Goal: Task Accomplishment & Management: Manage account settings

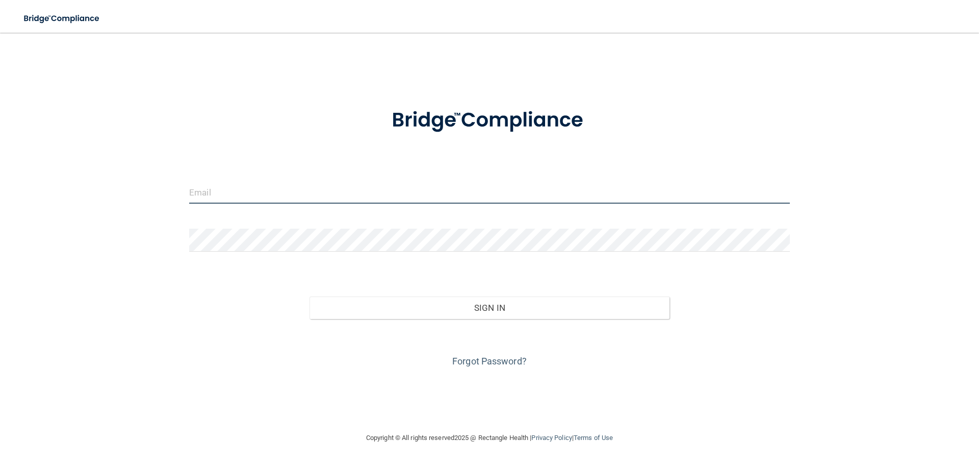
type input "[EMAIL_ADDRESS][DOMAIN_NAME]"
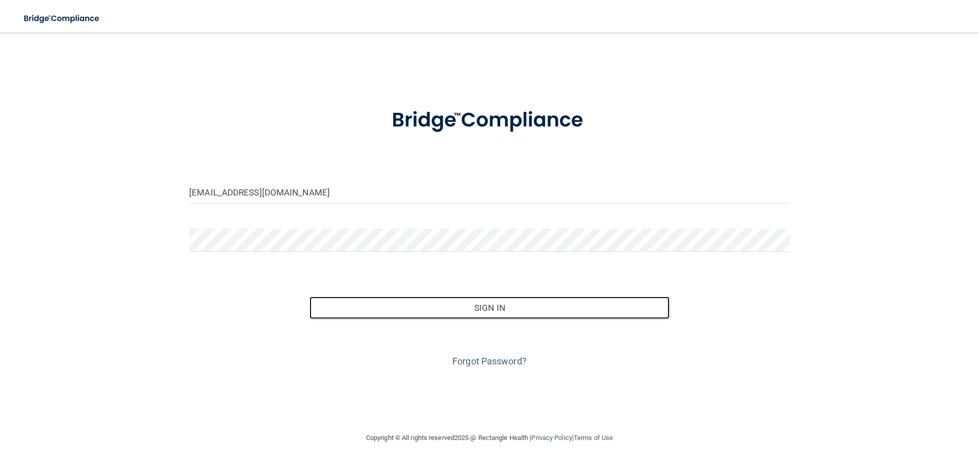
click at [454, 302] on button "Sign In" at bounding box center [490, 307] width 360 height 22
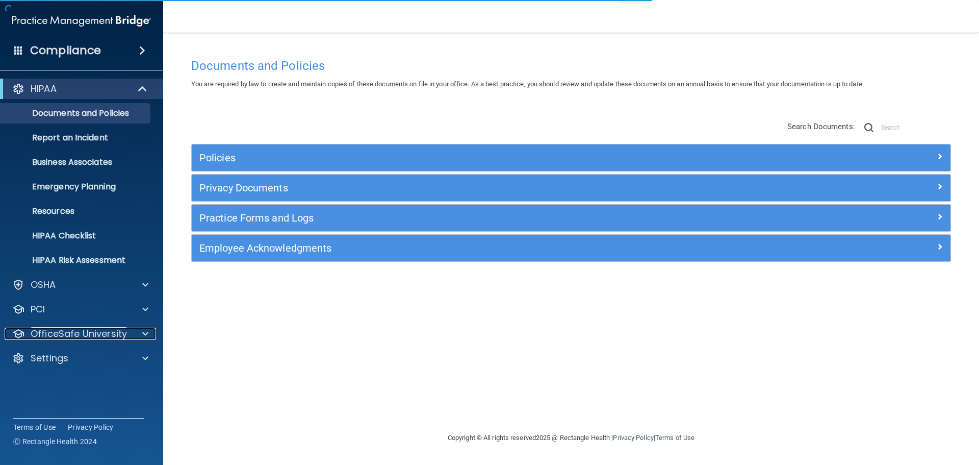
click at [78, 334] on p "OfficeSafe University" at bounding box center [79, 333] width 96 height 12
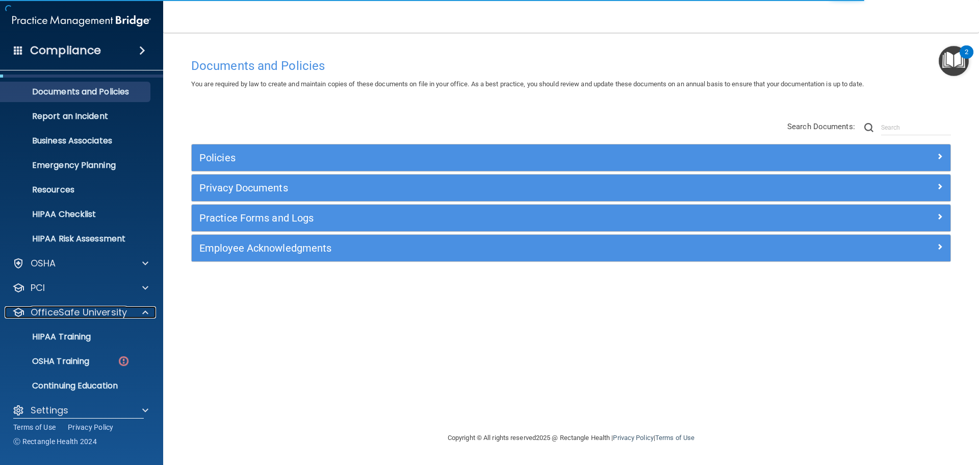
scroll to position [32, 0]
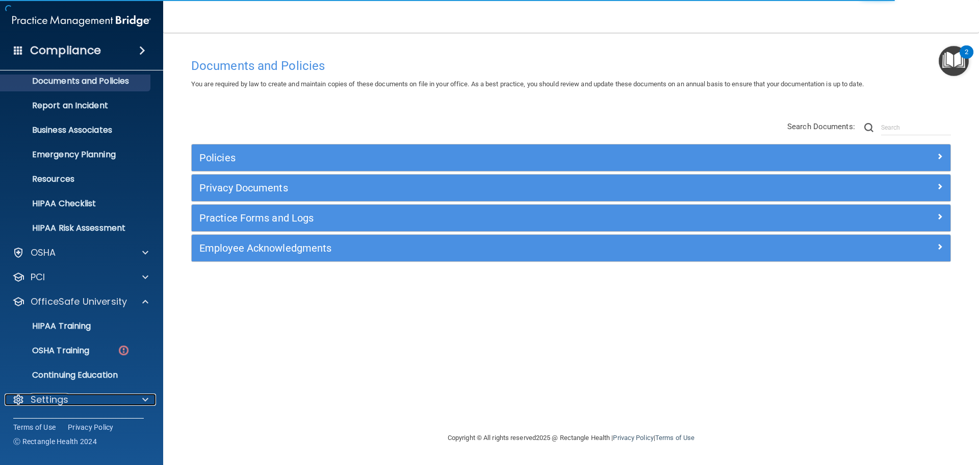
click at [55, 394] on p "Settings" at bounding box center [50, 399] width 38 height 12
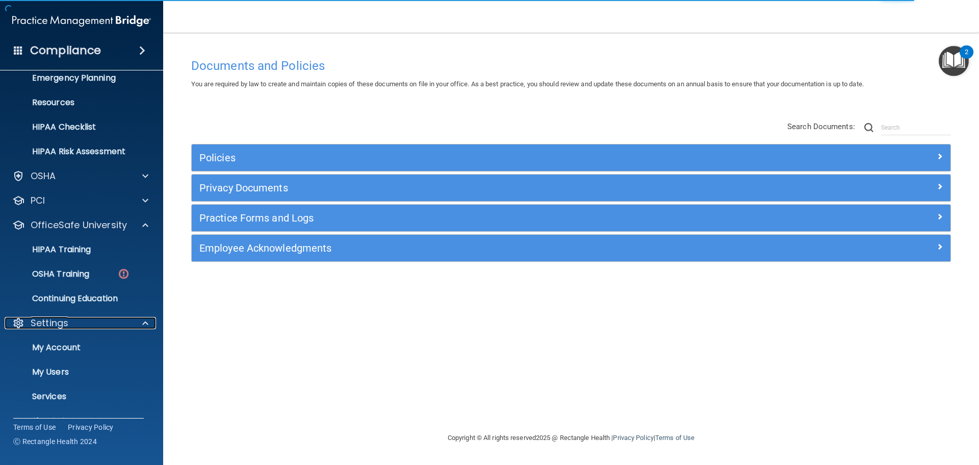
scroll to position [130, 0]
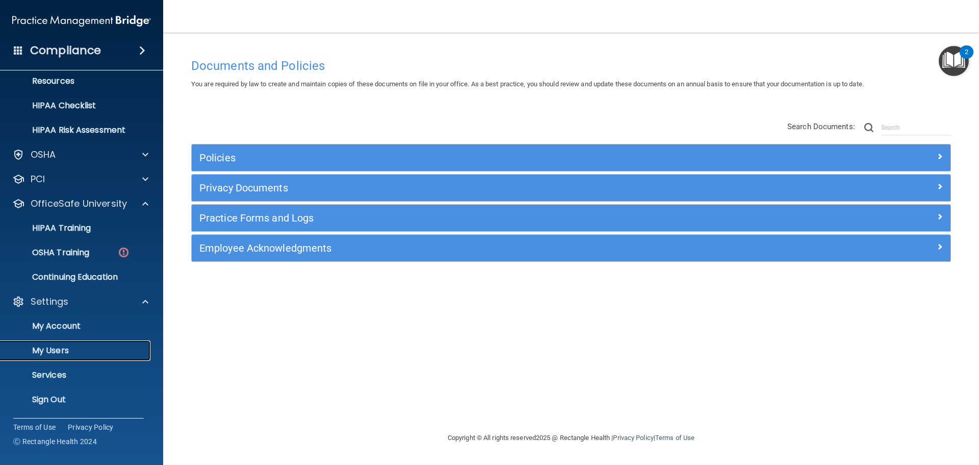
click at [58, 351] on p "My Users" at bounding box center [76, 350] width 139 height 10
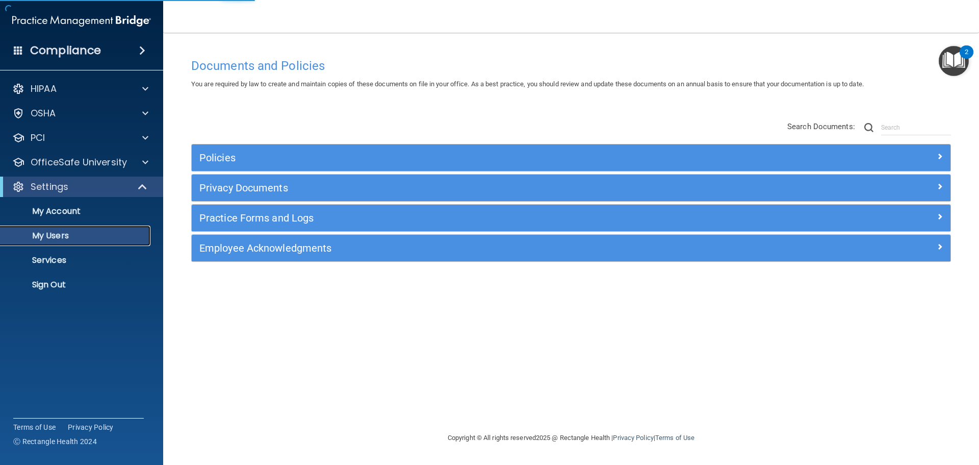
select select "20"
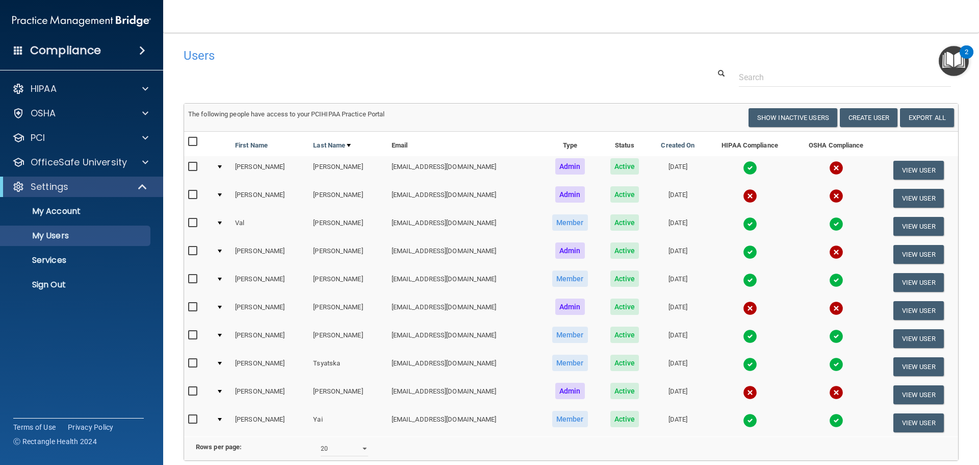
click at [388, 337] on td "[EMAIL_ADDRESS][DOMAIN_NAME]" at bounding box center [464, 338] width 153 height 28
click at [388, 338] on td "[EMAIL_ADDRESS][DOMAIN_NAME]" at bounding box center [464, 338] width 153 height 28
click at [60, 163] on p "OfficeSafe University" at bounding box center [79, 162] width 96 height 12
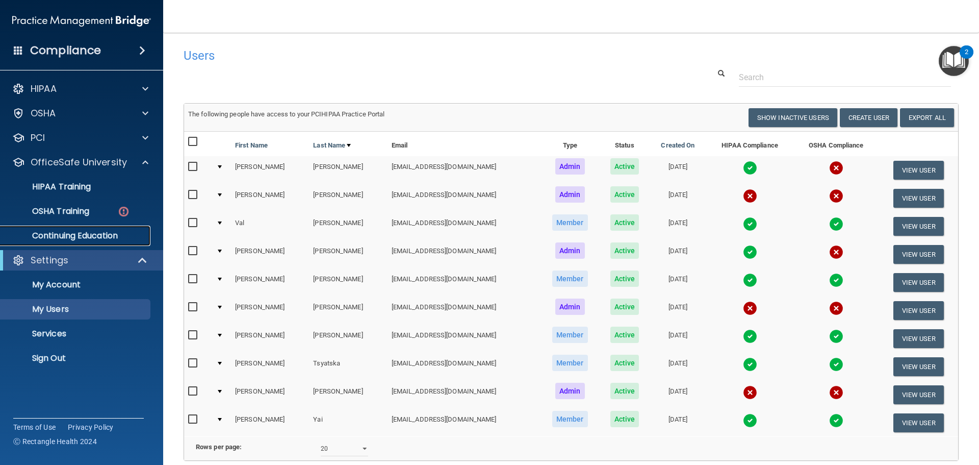
click at [61, 231] on p "Continuing Education" at bounding box center [76, 235] width 139 height 10
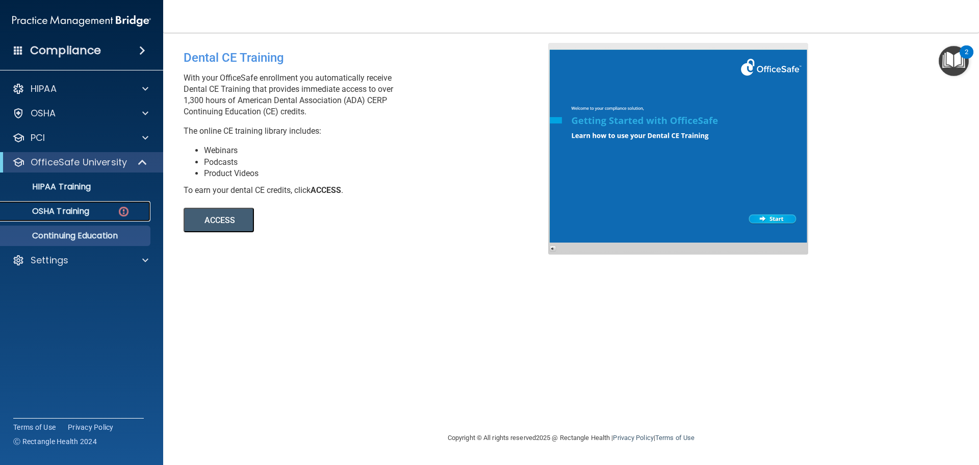
click at [65, 217] on link "OSHA Training" at bounding box center [70, 211] width 161 height 20
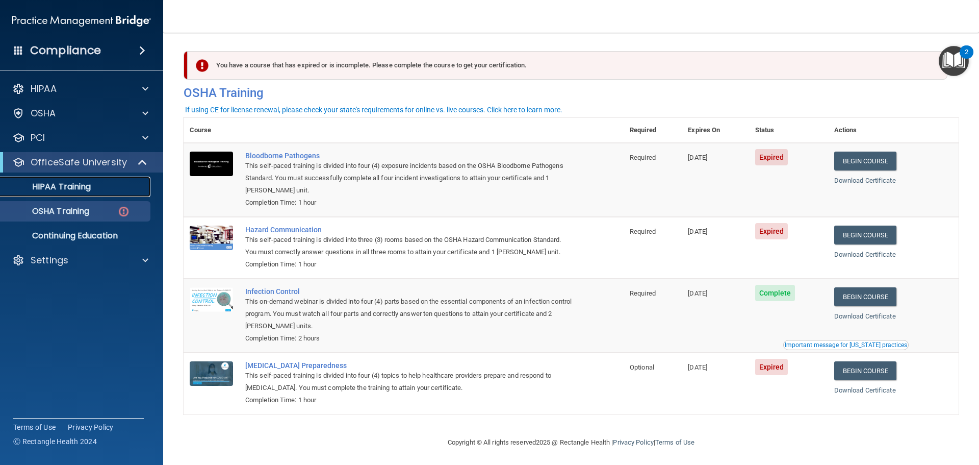
click at [64, 188] on p "HIPAA Training" at bounding box center [49, 187] width 84 height 10
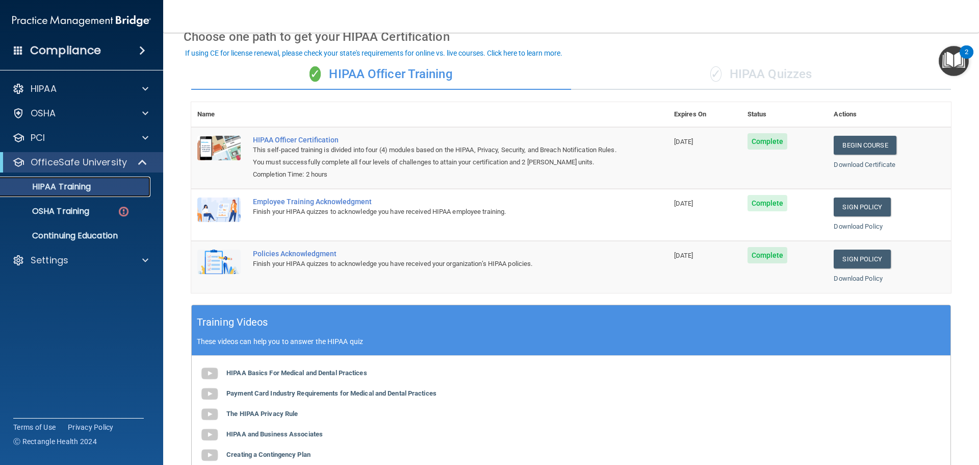
scroll to position [51, 0]
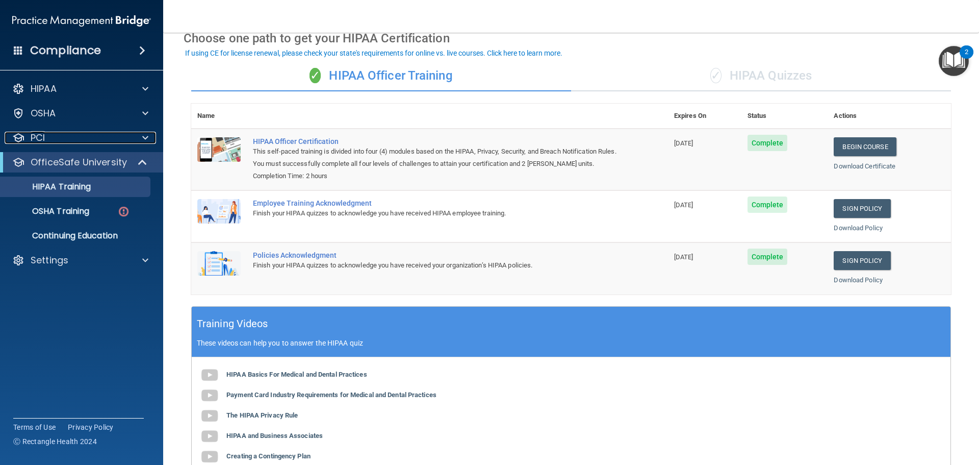
click at [142, 137] on span at bounding box center [145, 138] width 6 height 12
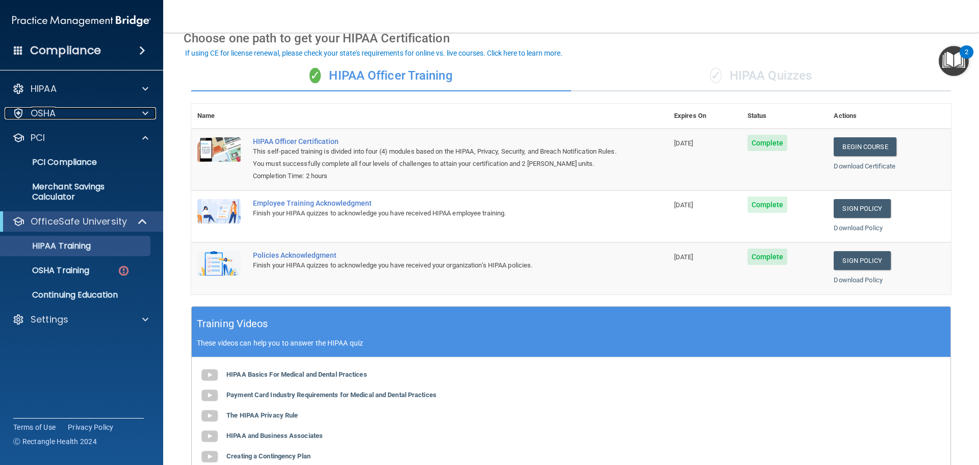
click at [145, 112] on span at bounding box center [145, 113] width 6 height 12
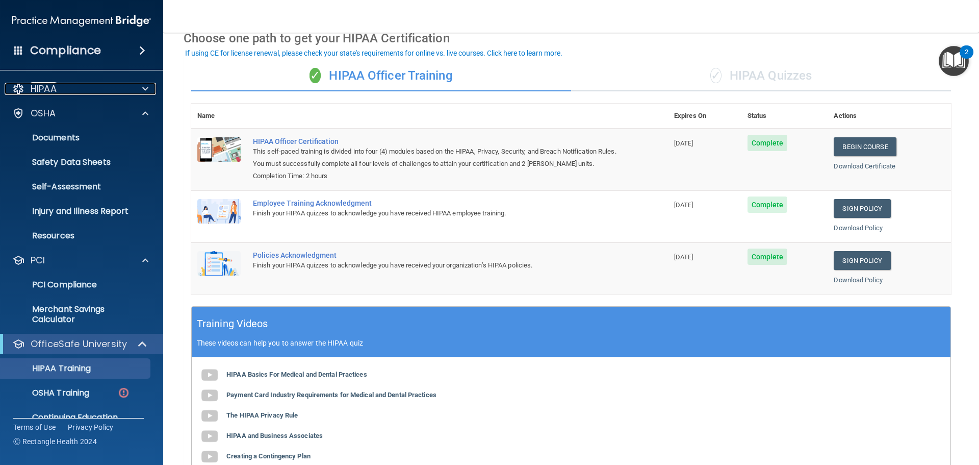
click at [147, 88] on span at bounding box center [145, 89] width 6 height 12
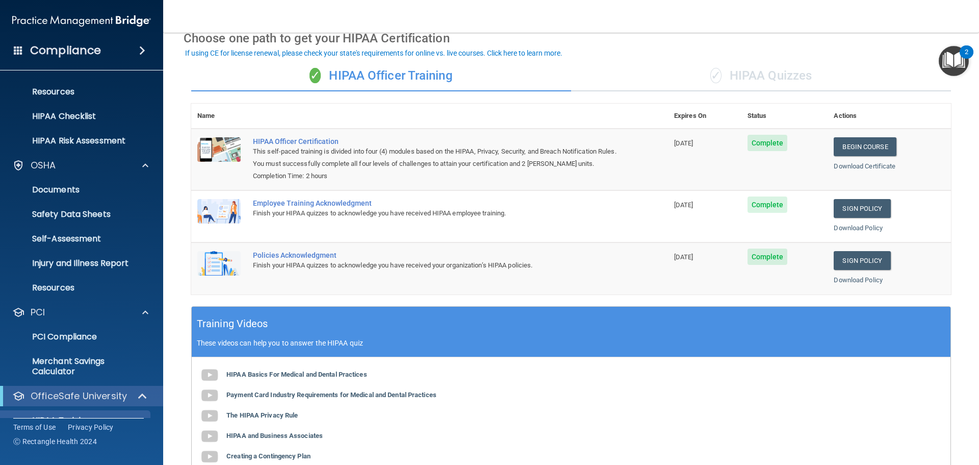
scroll to position [214, 0]
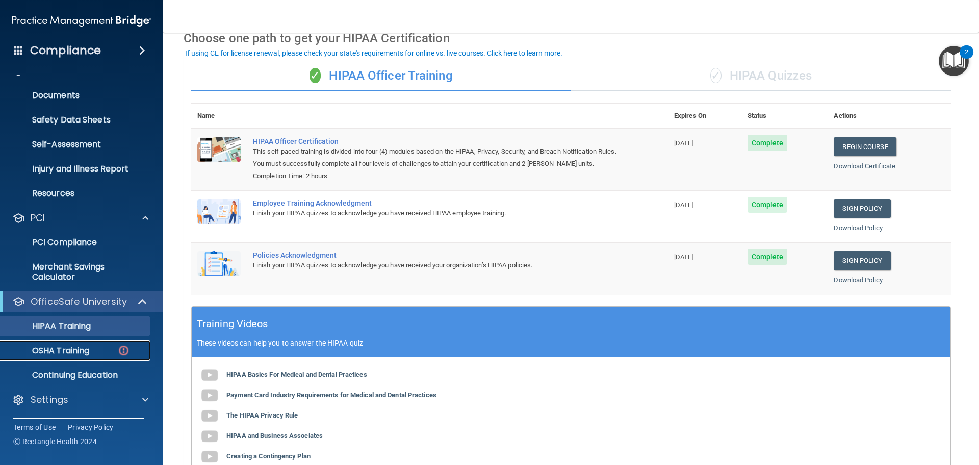
click at [73, 353] on p "OSHA Training" at bounding box center [48, 350] width 83 height 10
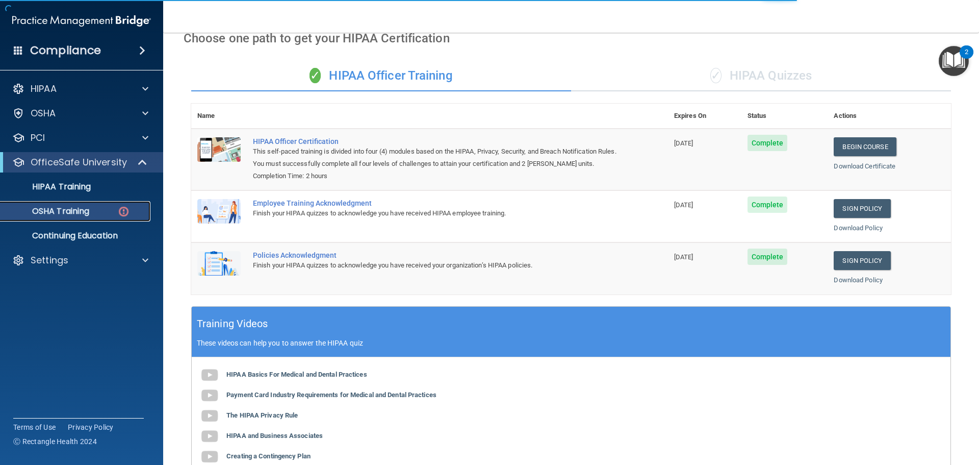
scroll to position [5, 0]
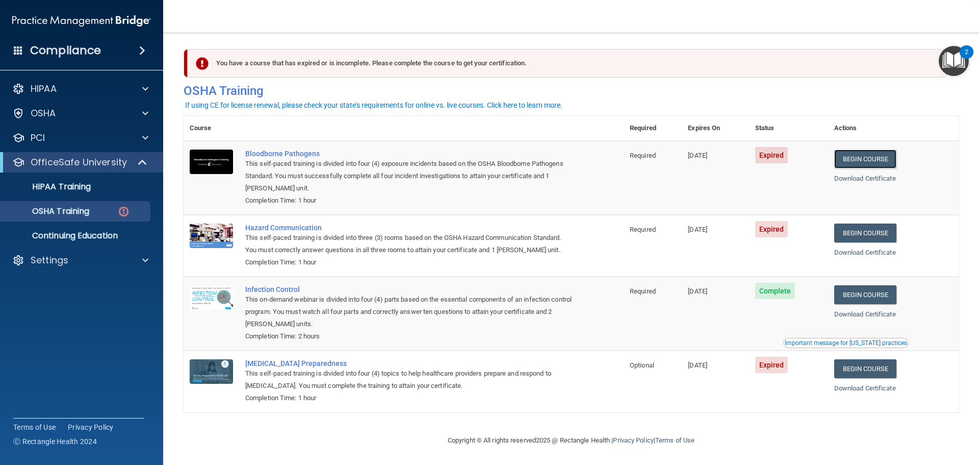
click at [853, 157] on link "Begin Course" at bounding box center [865, 158] width 62 height 19
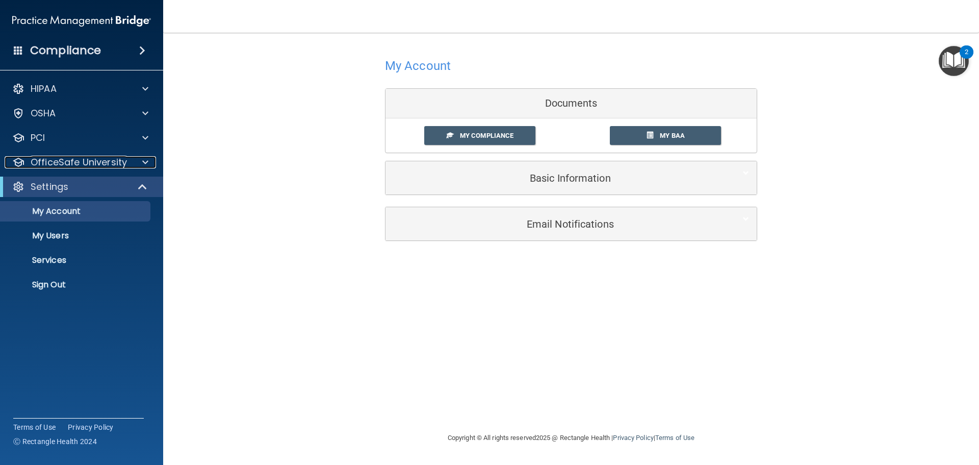
click at [102, 164] on p "OfficeSafe University" at bounding box center [79, 162] width 96 height 12
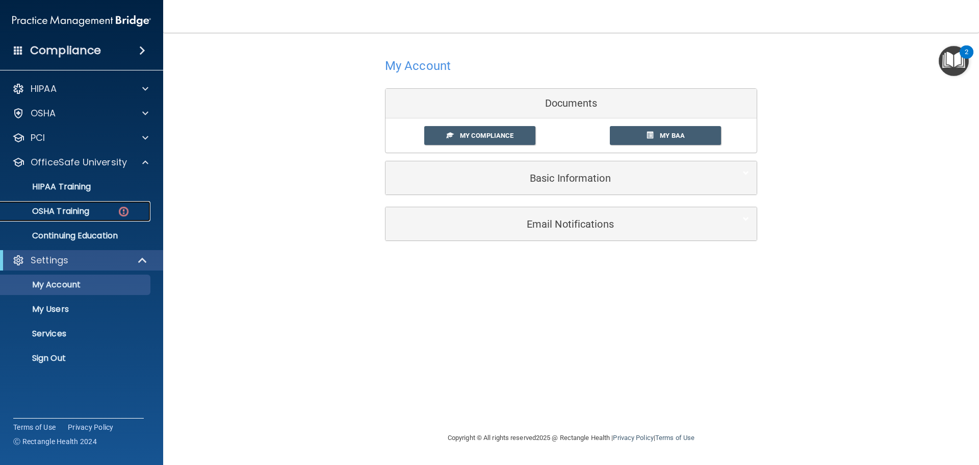
click at [81, 217] on link "OSHA Training" at bounding box center [70, 211] width 161 height 20
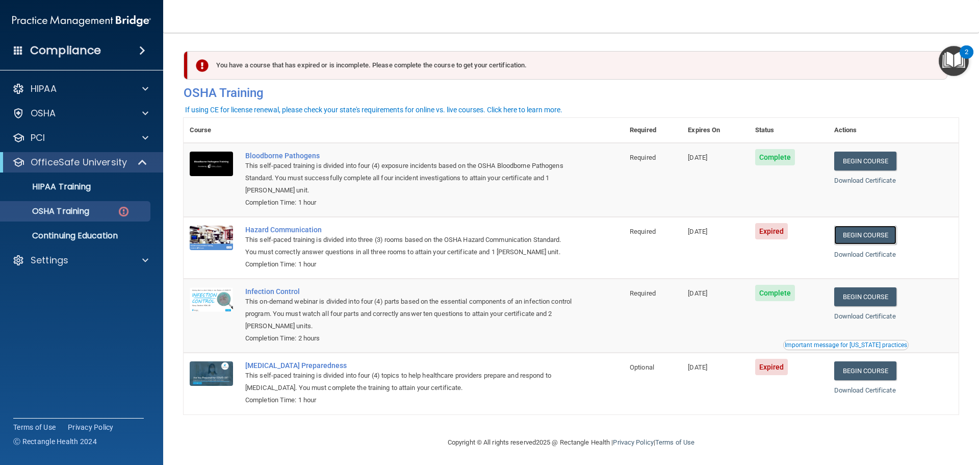
click at [870, 235] on link "Begin Course" at bounding box center [865, 234] width 62 height 19
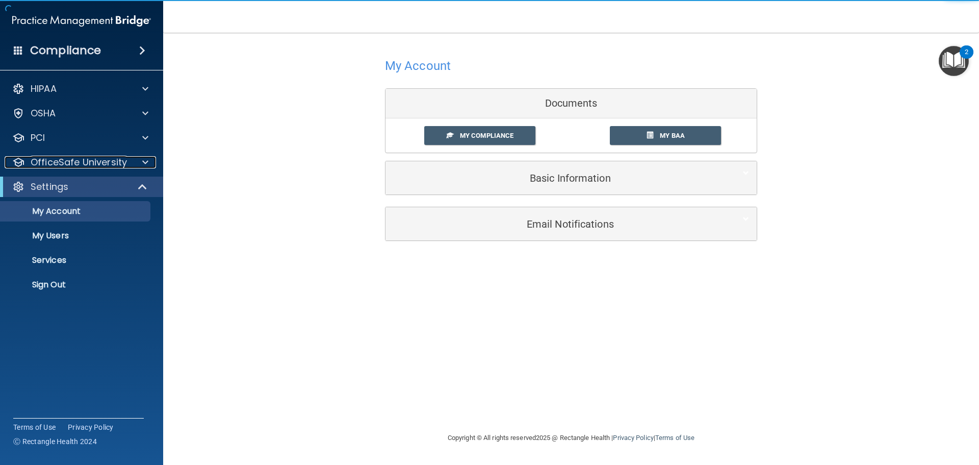
click at [88, 164] on p "OfficeSafe University" at bounding box center [79, 162] width 96 height 12
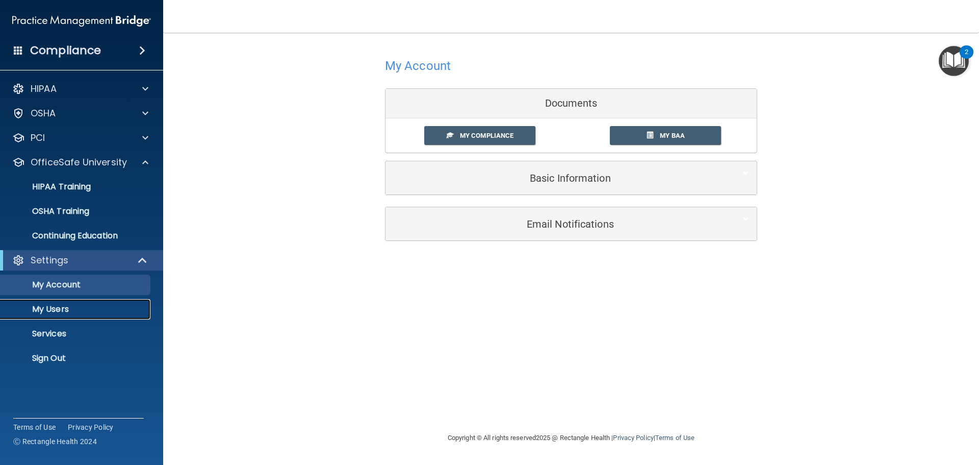
click at [55, 307] on p "My Users" at bounding box center [76, 309] width 139 height 10
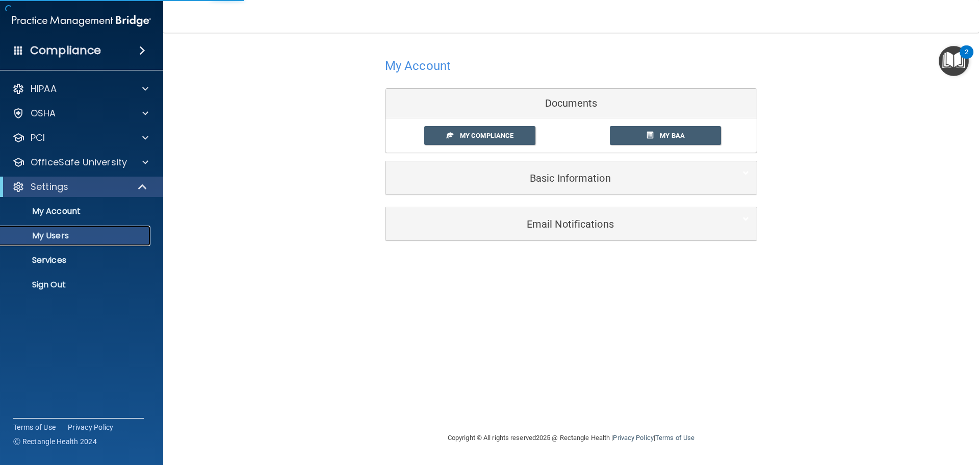
select select "20"
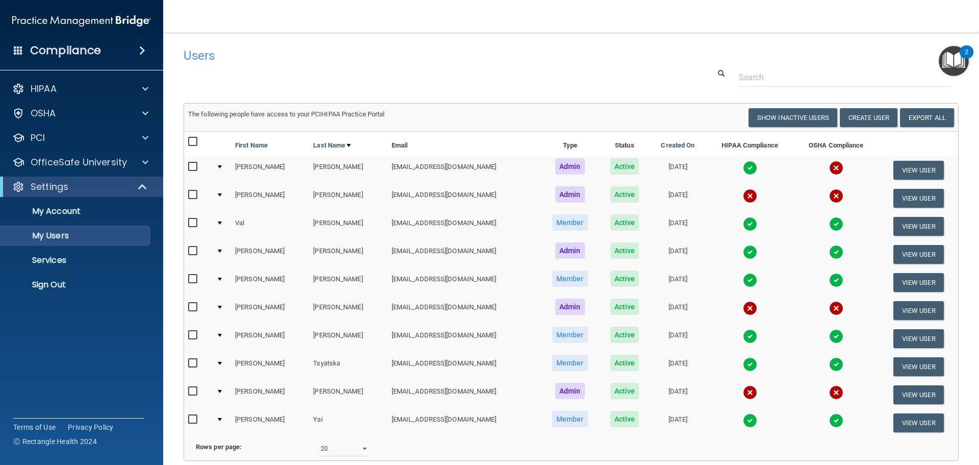
click at [191, 305] on input "checkbox" at bounding box center [194, 307] width 12 height 8
checkbox input "true"
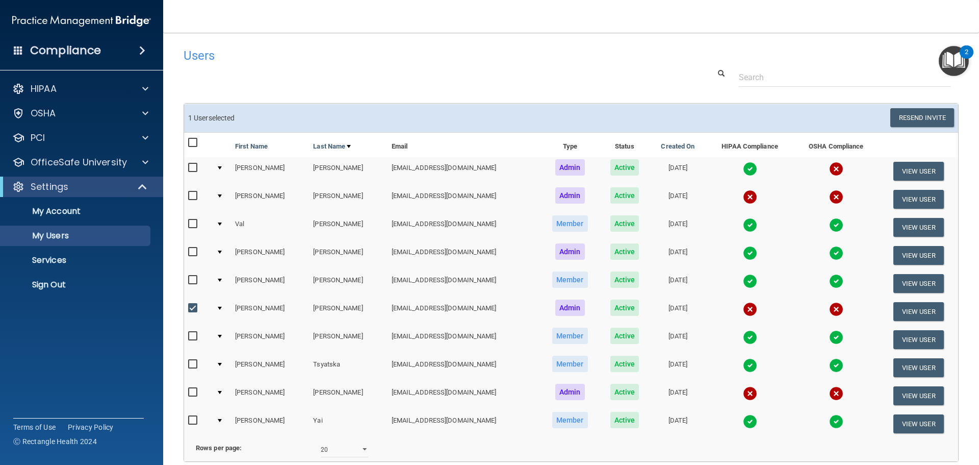
click at [192, 194] on input "checkbox" at bounding box center [194, 196] width 12 height 8
checkbox input "true"
click at [907, 121] on button "Resend Invite" at bounding box center [922, 117] width 64 height 19
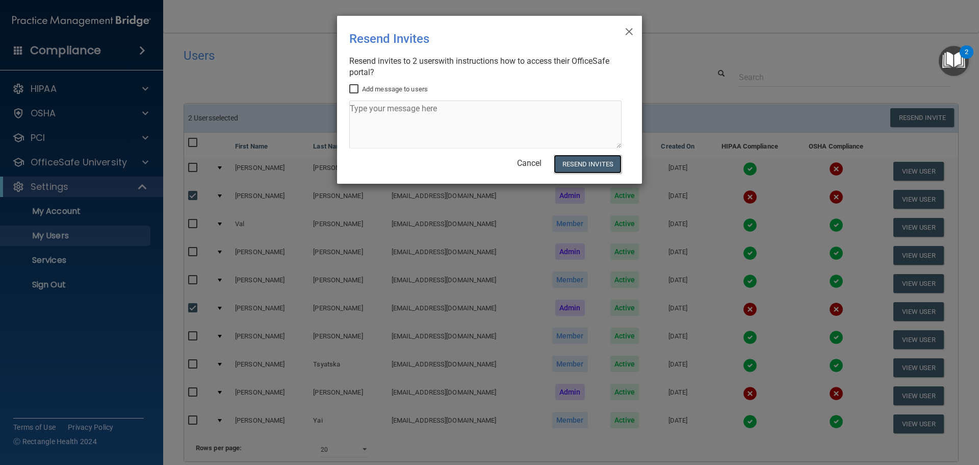
click at [587, 167] on button "Resend Invites" at bounding box center [588, 163] width 68 height 19
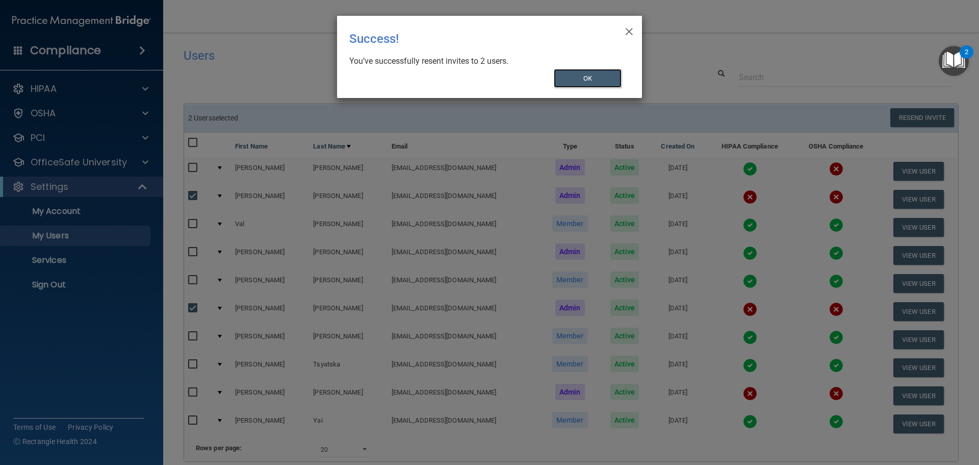
click at [593, 82] on button "OK" at bounding box center [588, 78] width 68 height 19
